Goal: Complete application form

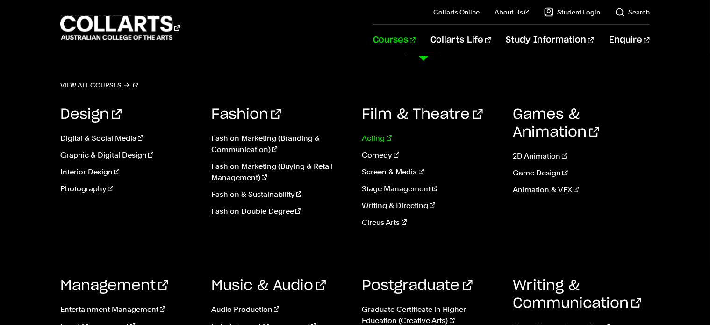
click at [381, 140] on link "Acting" at bounding box center [430, 138] width 137 height 11
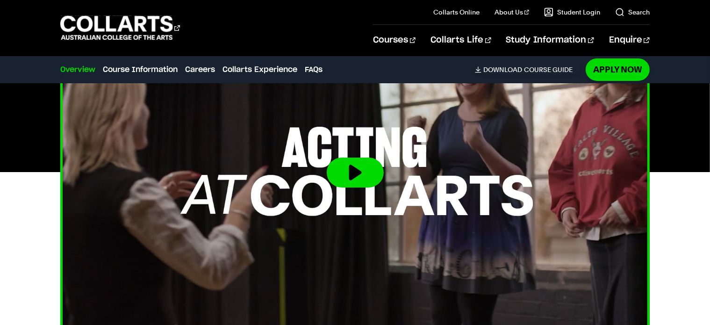
scroll to position [357, 0]
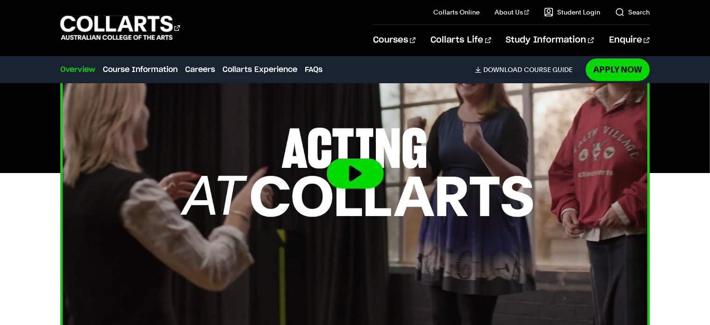
click at [348, 169] on button at bounding box center [355, 174] width 57 height 30
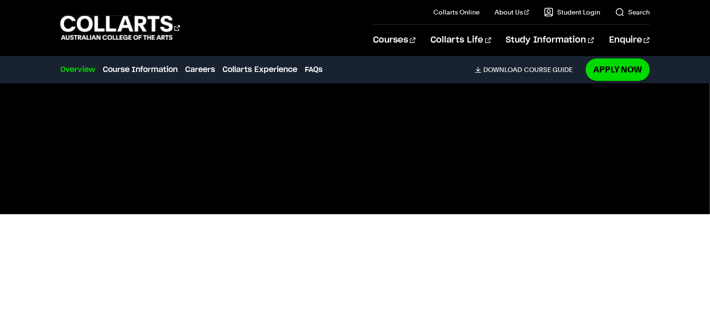
scroll to position [317, 0]
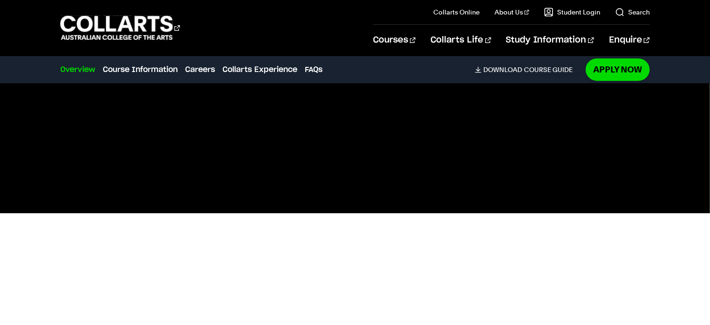
click at [31, 254] on div at bounding box center [355, 214] width 710 height 332
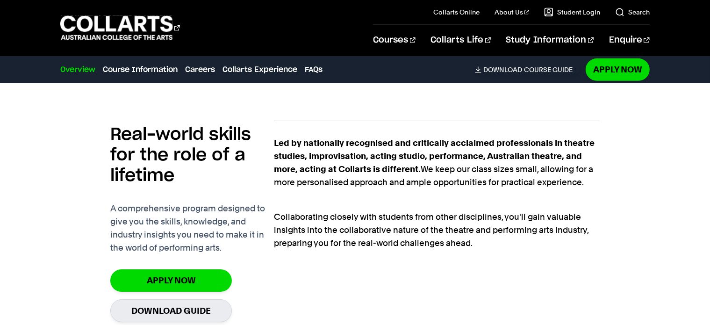
scroll to position [613, 0]
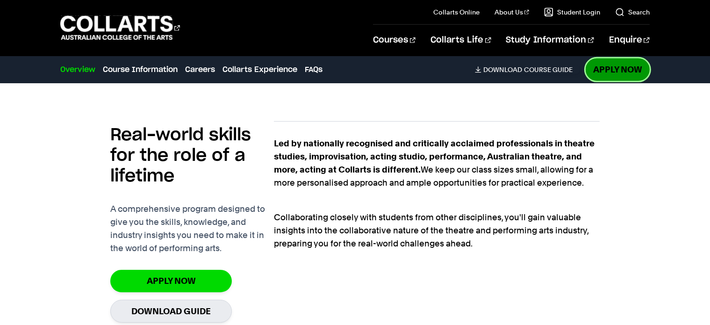
click at [629, 74] on link "Apply Now" at bounding box center [618, 69] width 64 height 22
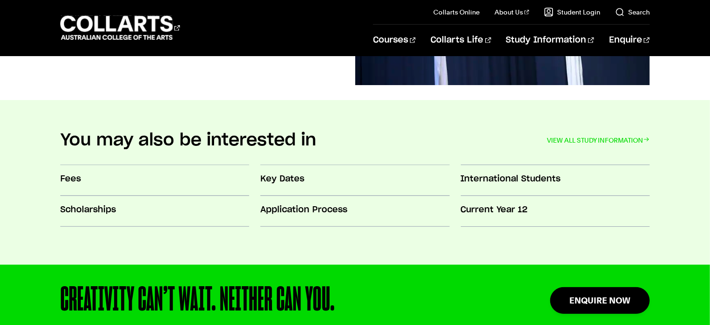
scroll to position [837, 0]
